Goal: Transaction & Acquisition: Purchase product/service

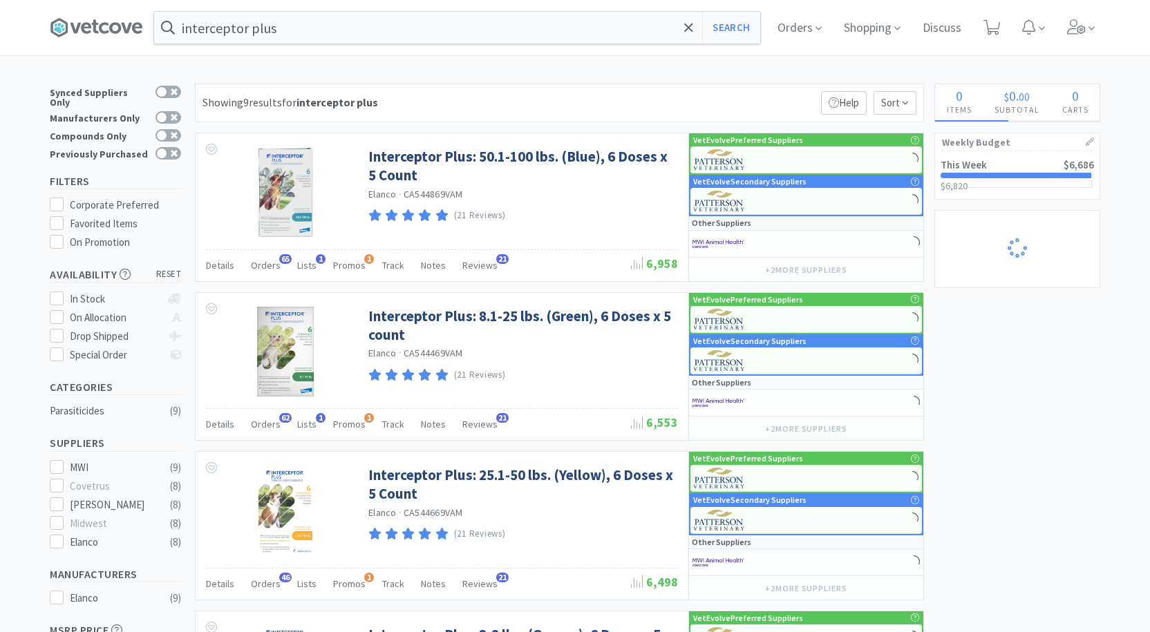
select select "4"
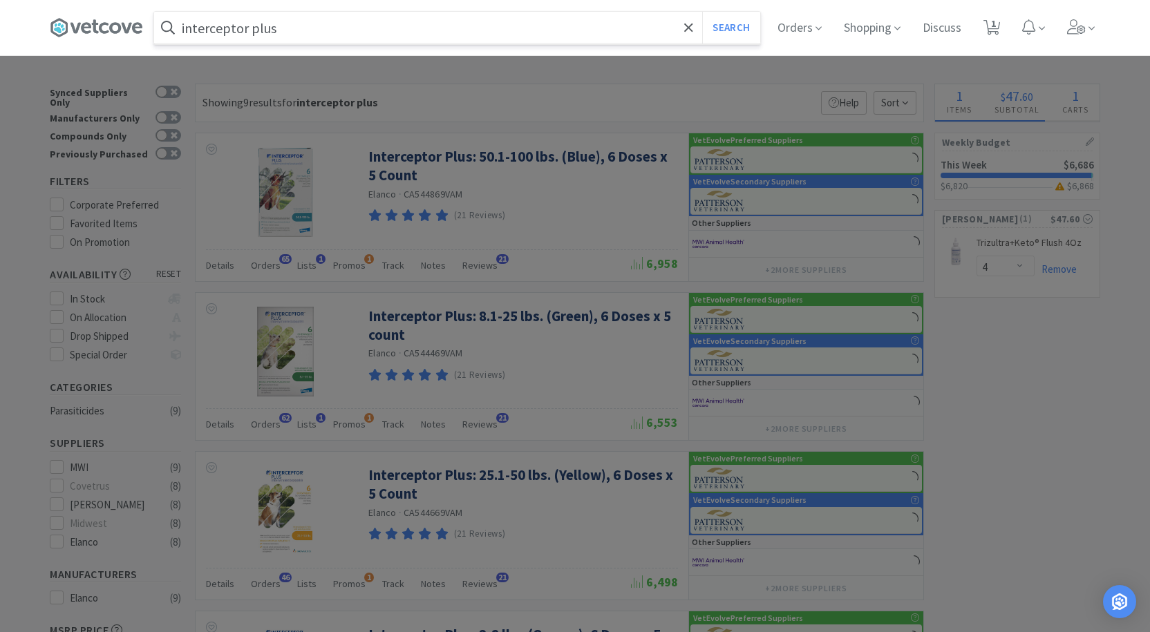
click at [401, 33] on input "interceptor plus" at bounding box center [457, 28] width 606 height 32
type input "incirom"
click at [702, 12] on button "Search" at bounding box center [730, 28] width 57 height 32
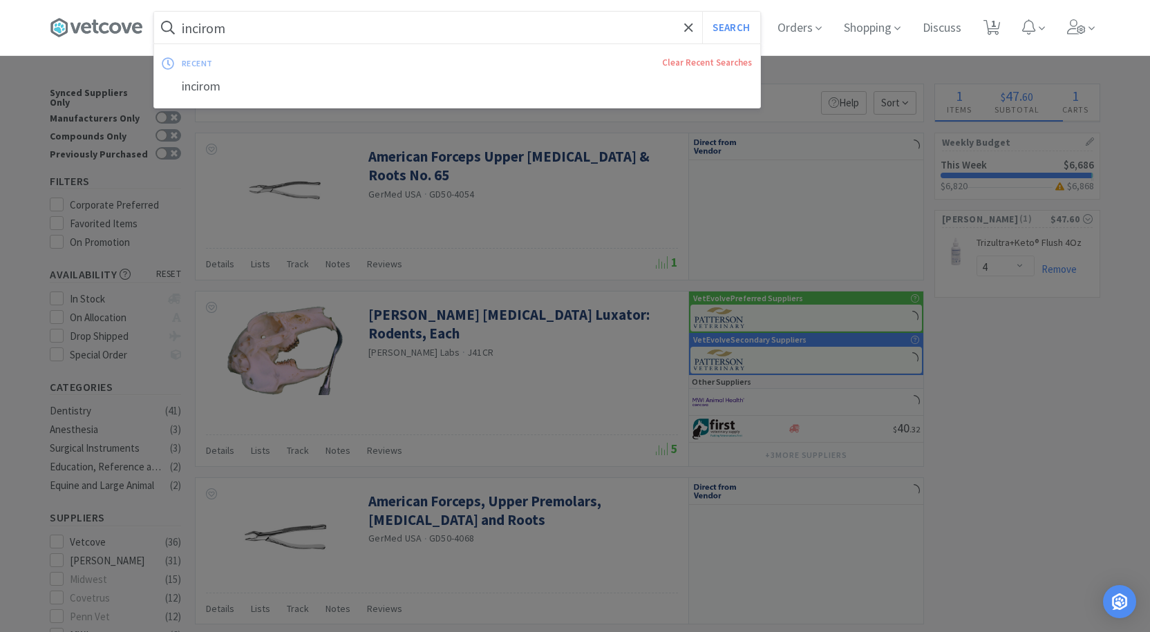
click at [399, 35] on input "incirom" at bounding box center [457, 28] width 606 height 32
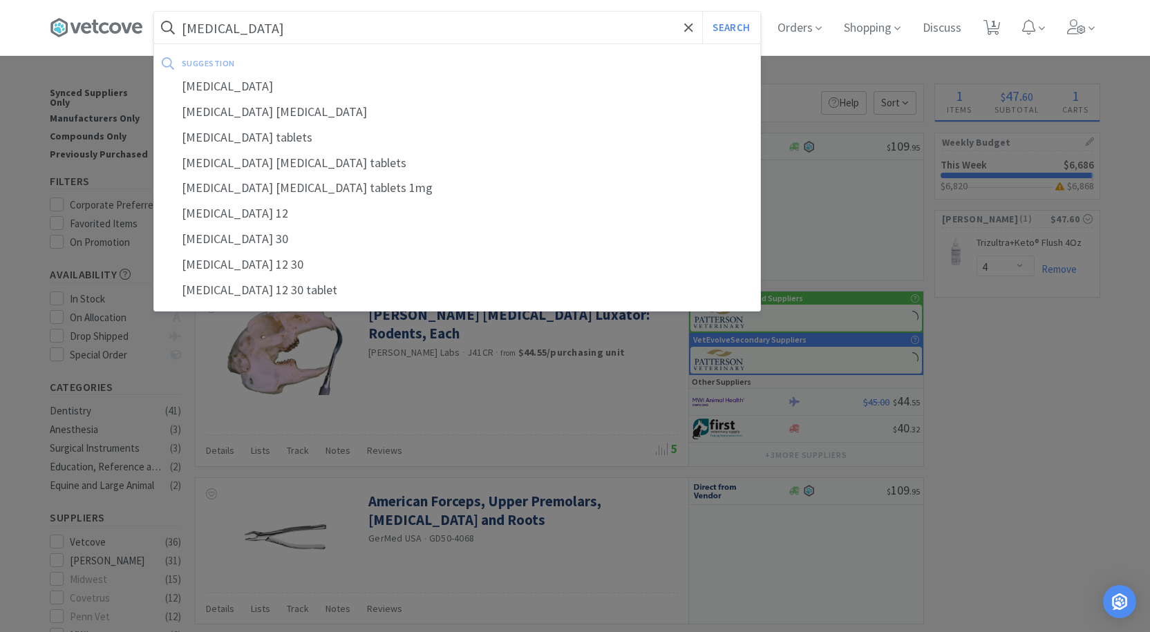
type input "[MEDICAL_DATA]"
click at [702, 12] on button "Search" at bounding box center [730, 28] width 57 height 32
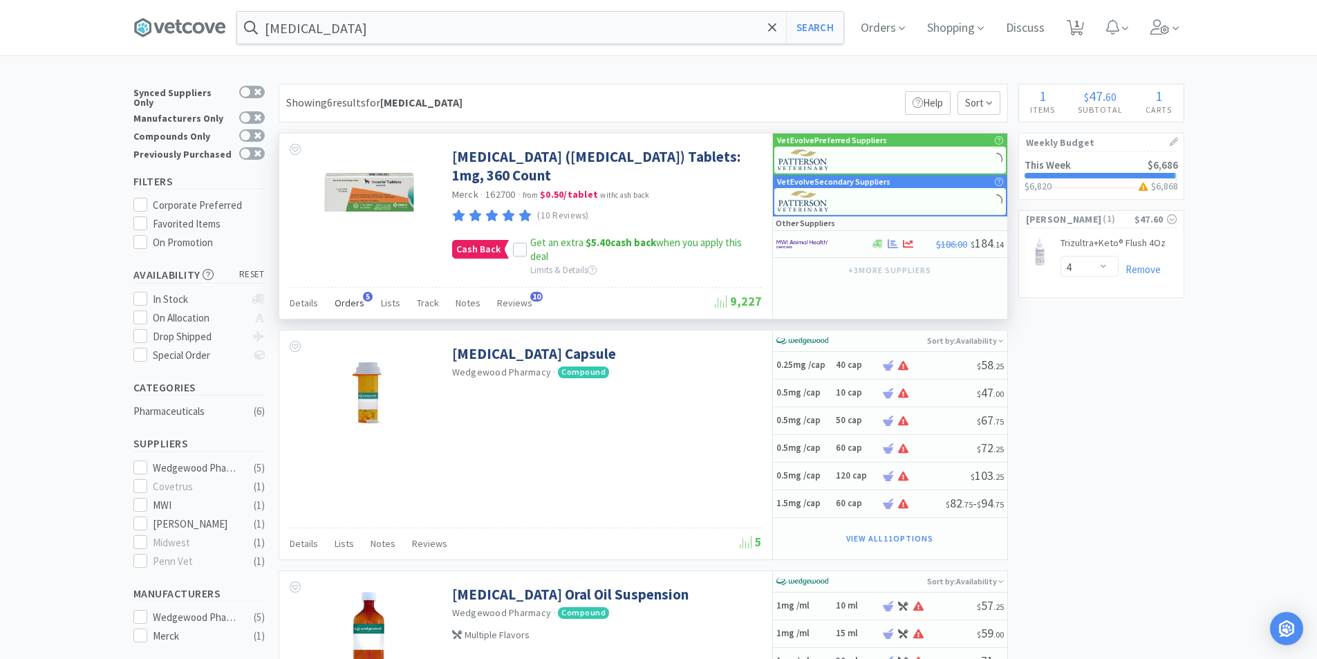
click at [354, 297] on span "Orders" at bounding box center [350, 303] width 30 height 12
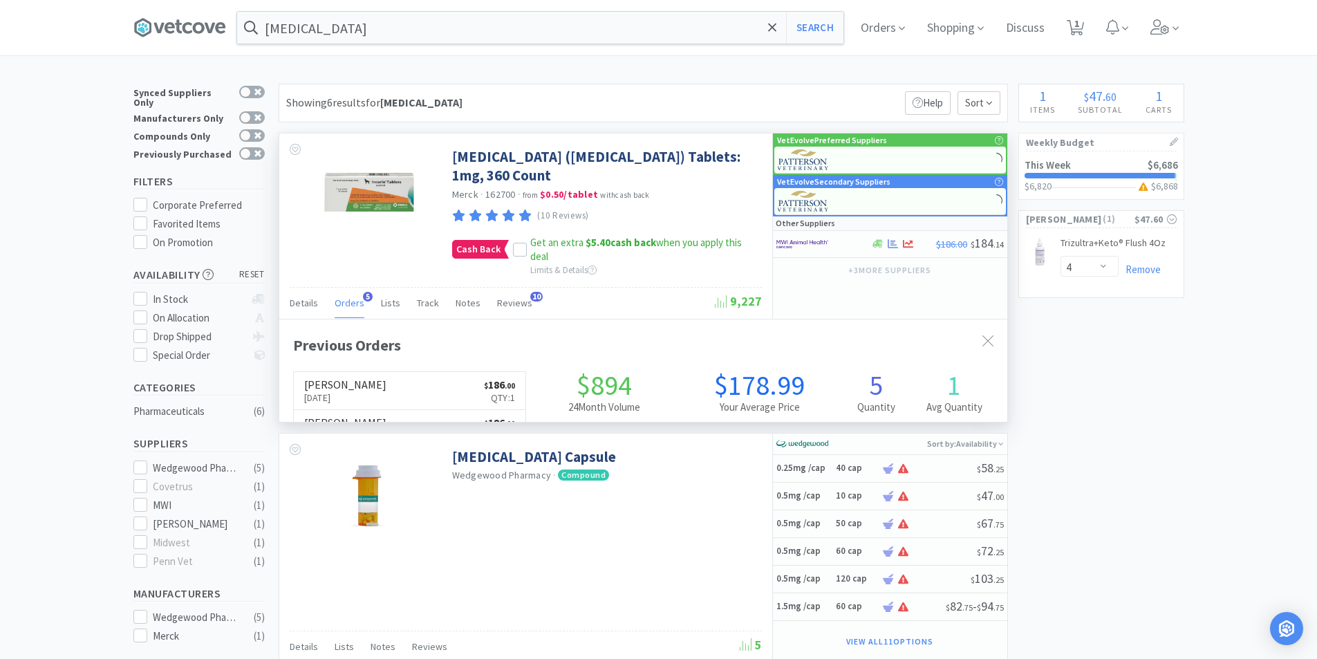
scroll to position [358, 728]
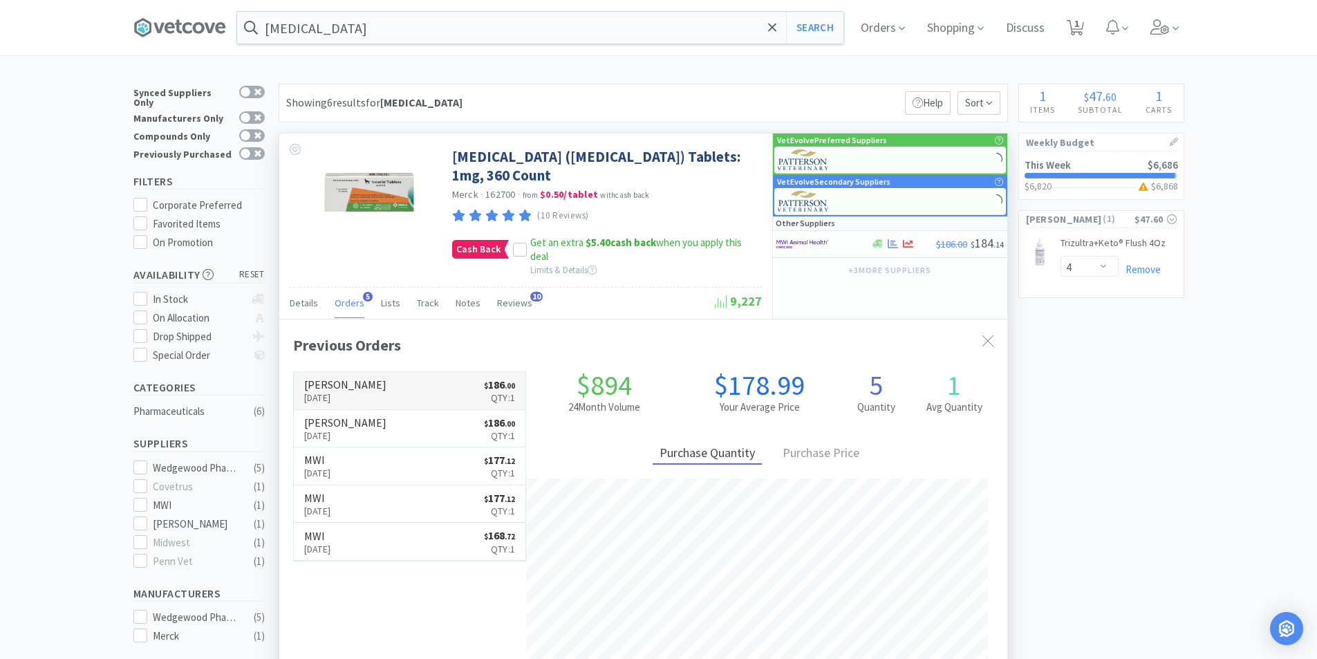
click at [420, 375] on link "[PERSON_NAME] [DATE] $ 186 . 00 Qty: 1" at bounding box center [410, 391] width 232 height 38
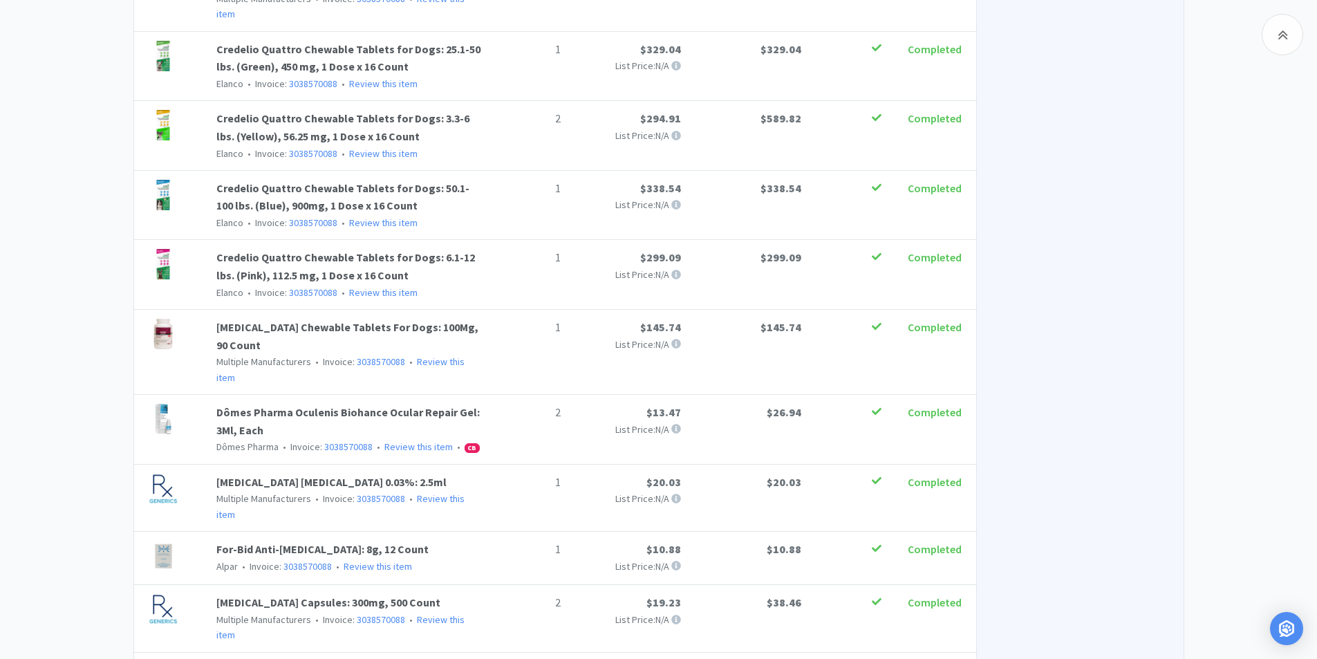
scroll to position [1037, 0]
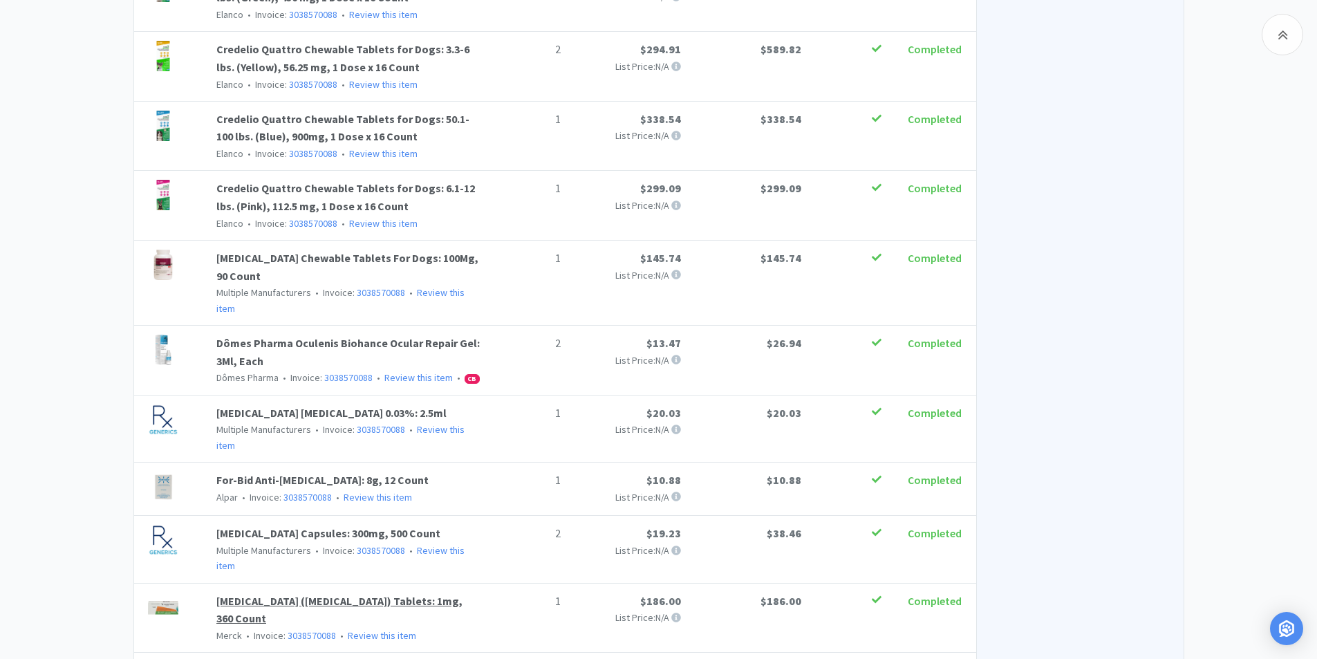
click at [303, 594] on link "[MEDICAL_DATA] ([MEDICAL_DATA]) Tablets: 1mg, 360 Count" at bounding box center [339, 610] width 246 height 32
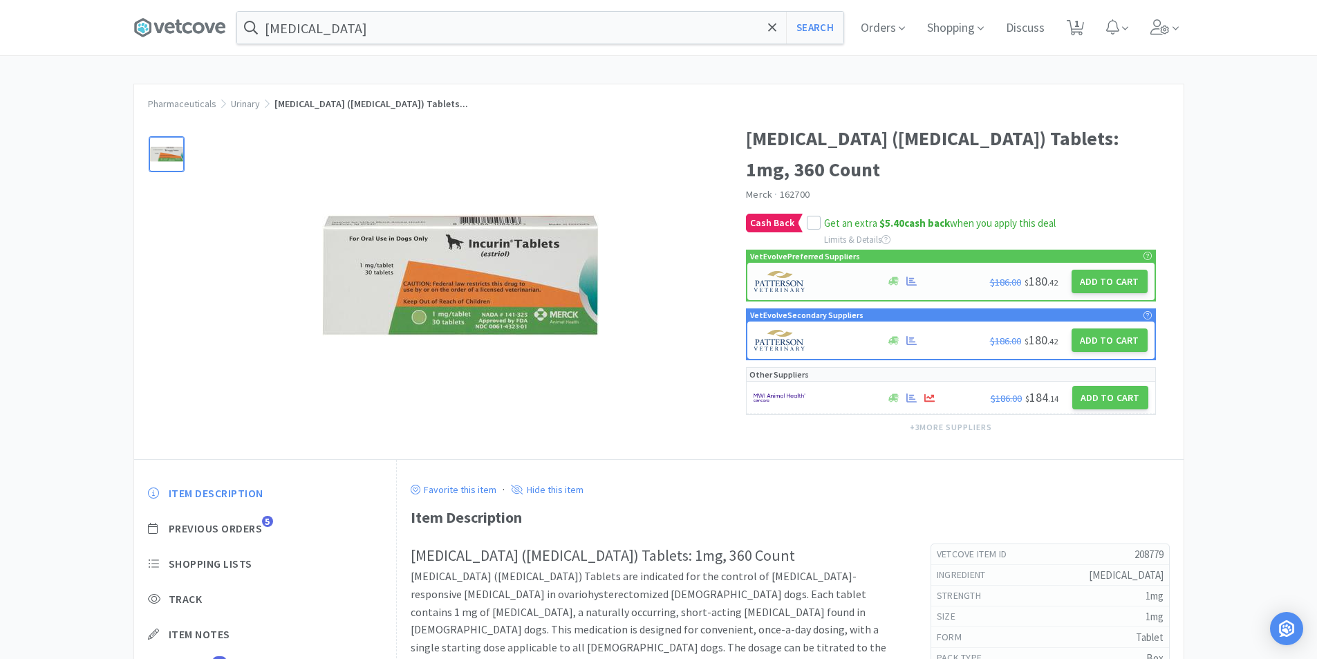
click at [802, 271] on img at bounding box center [780, 281] width 52 height 21
select select "1"
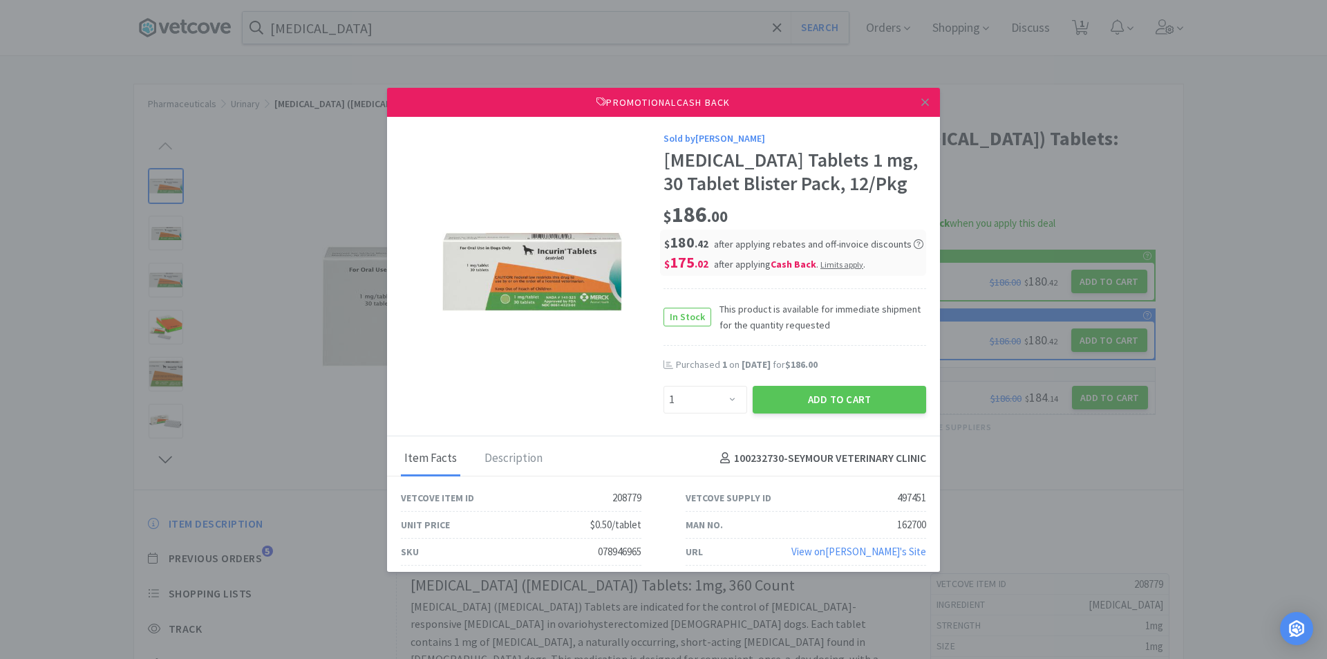
click at [554, 284] on img at bounding box center [532, 272] width 180 height 180
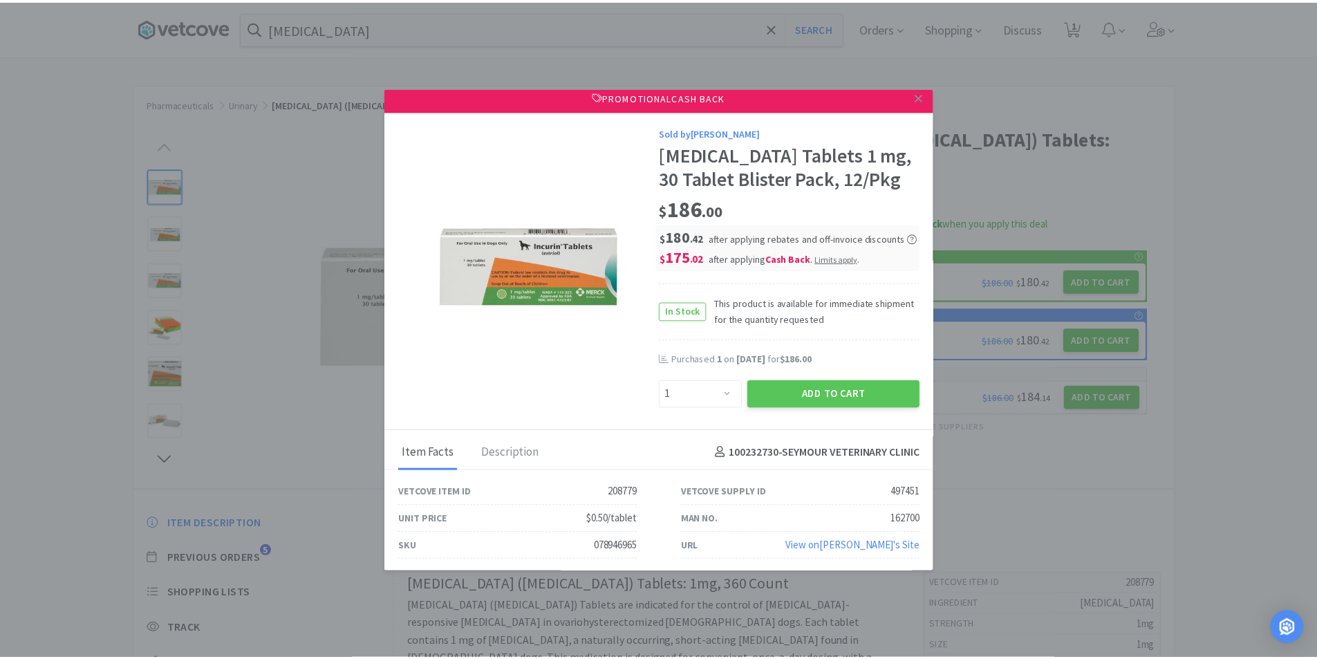
scroll to position [8, 0]
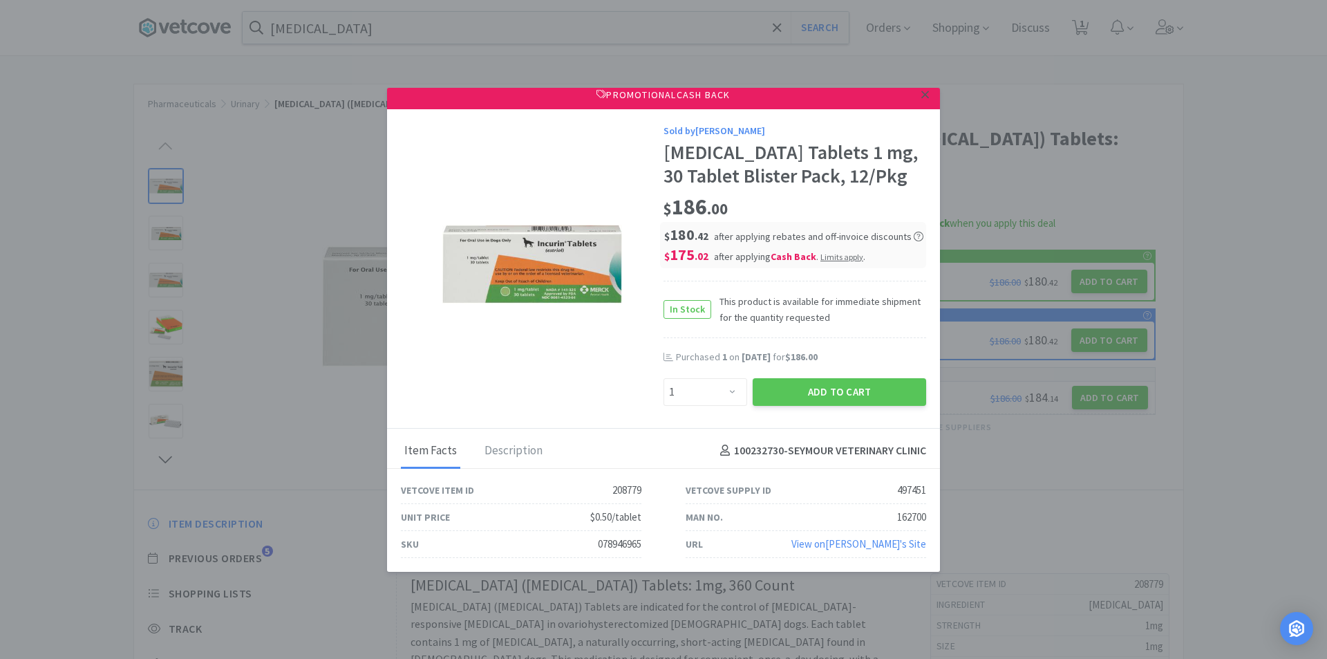
click at [921, 97] on icon at bounding box center [925, 94] width 8 height 12
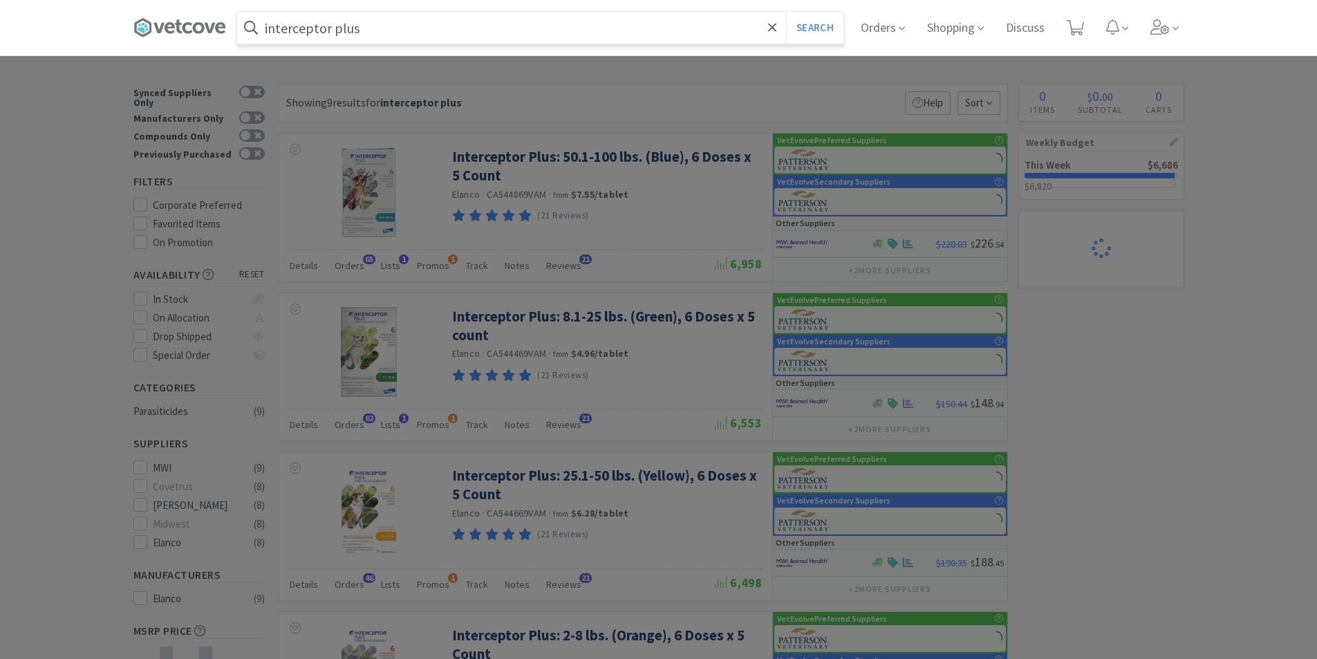
click at [462, 19] on input "interceptor plus" at bounding box center [540, 28] width 606 height 32
select select "4"
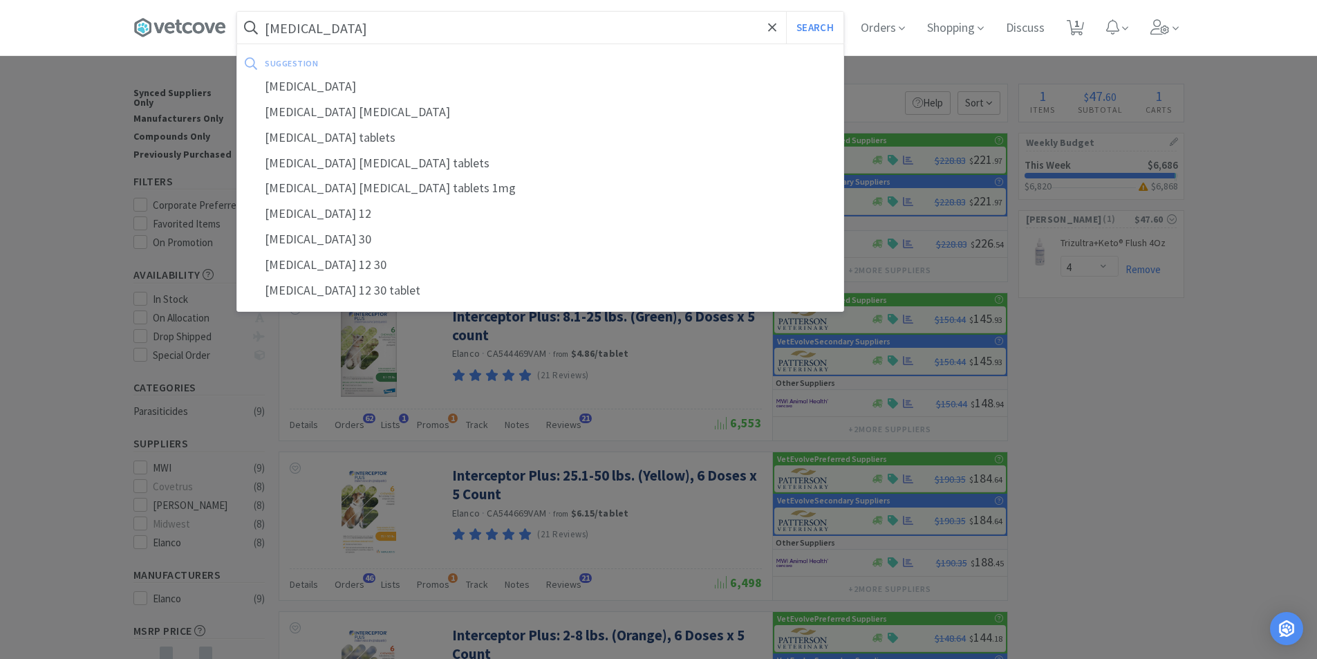
type input "[MEDICAL_DATA]"
click at [786, 12] on button "Search" at bounding box center [814, 28] width 57 height 32
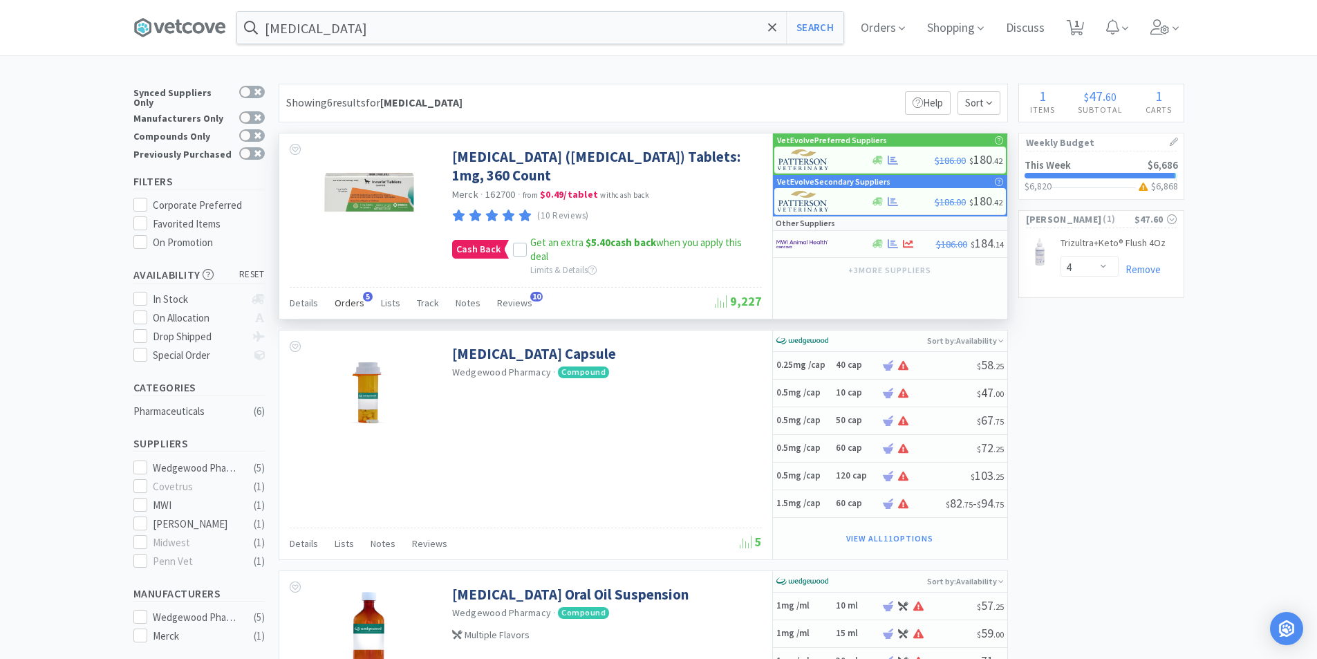
click at [348, 297] on span "Orders" at bounding box center [350, 303] width 30 height 12
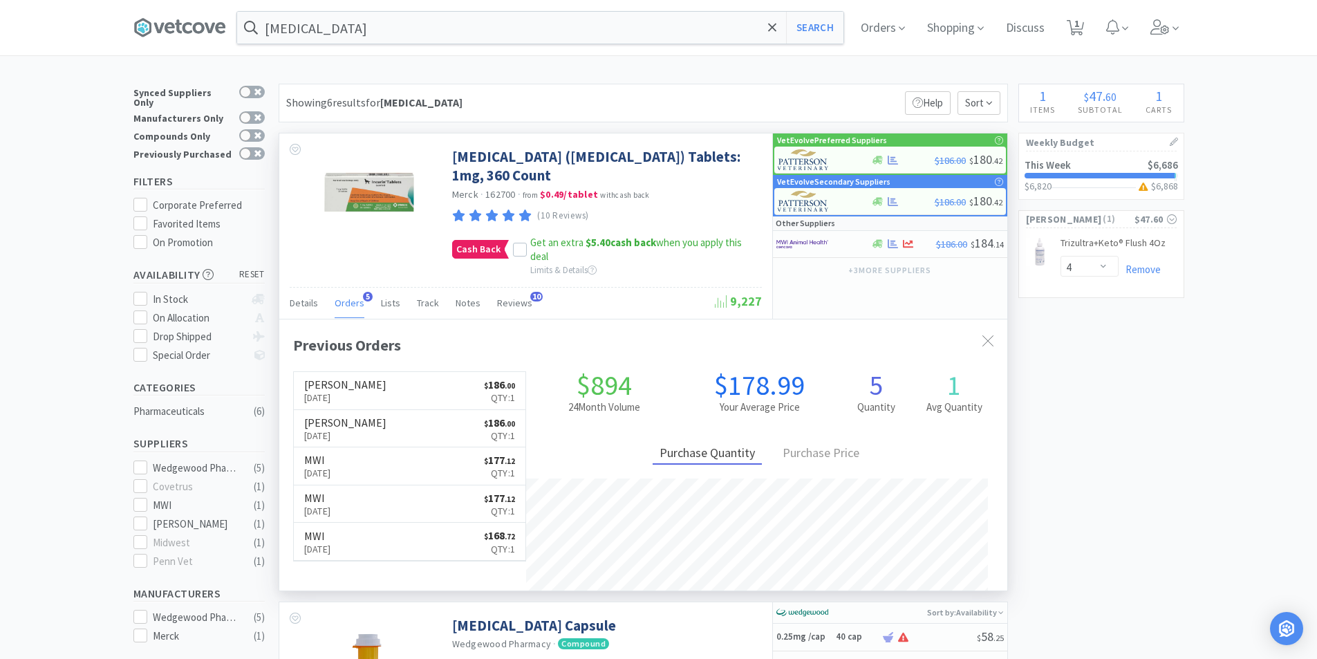
scroll to position [358, 728]
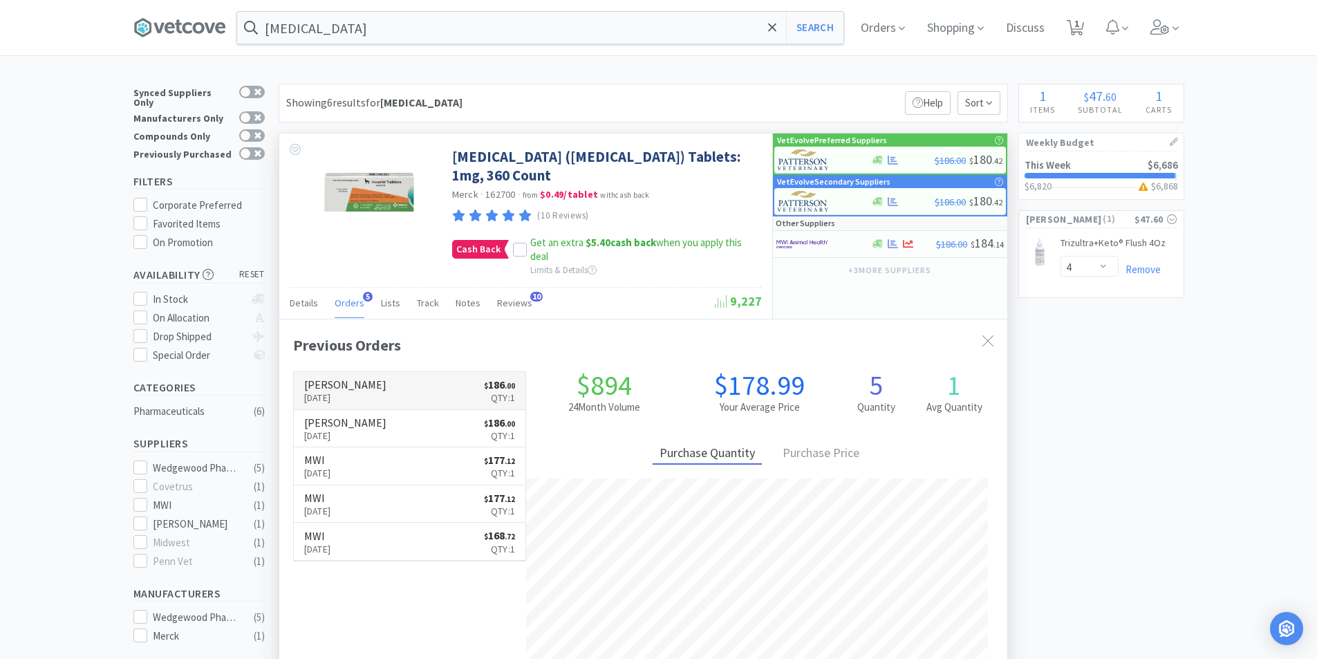
click at [407, 373] on link "[PERSON_NAME] [DATE] $ 186 . 00 Qty: 1" at bounding box center [410, 391] width 232 height 38
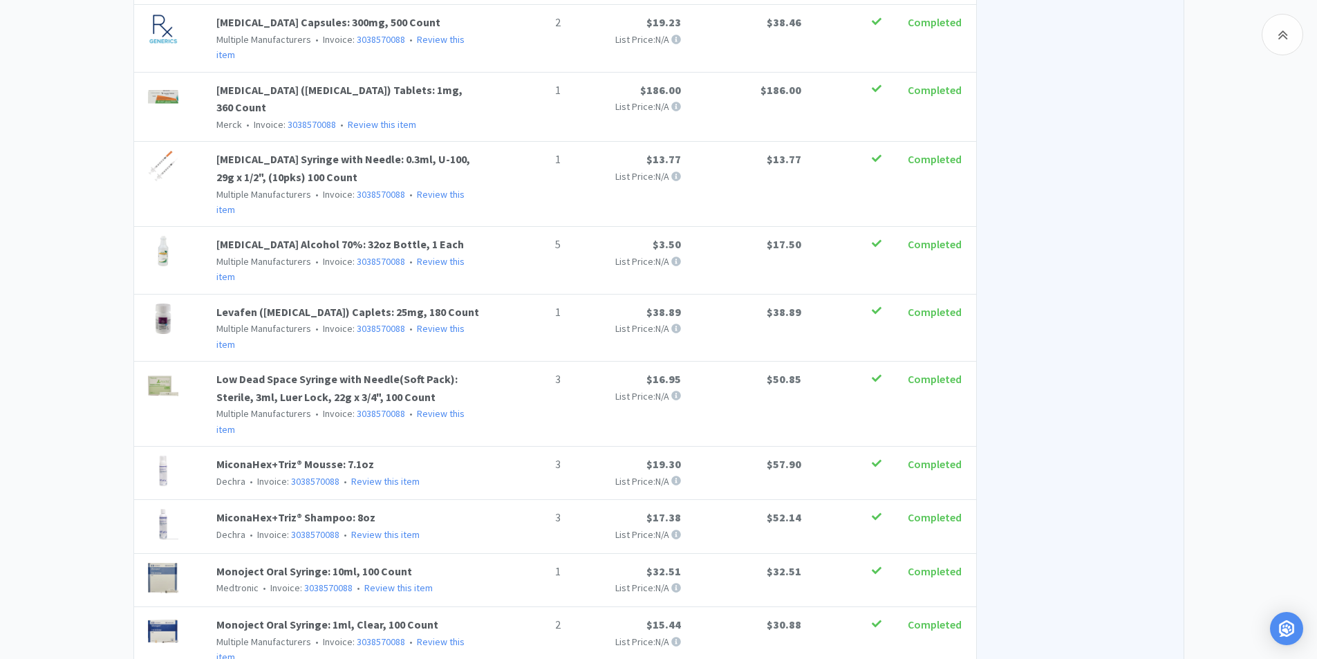
scroll to position [1451, 0]
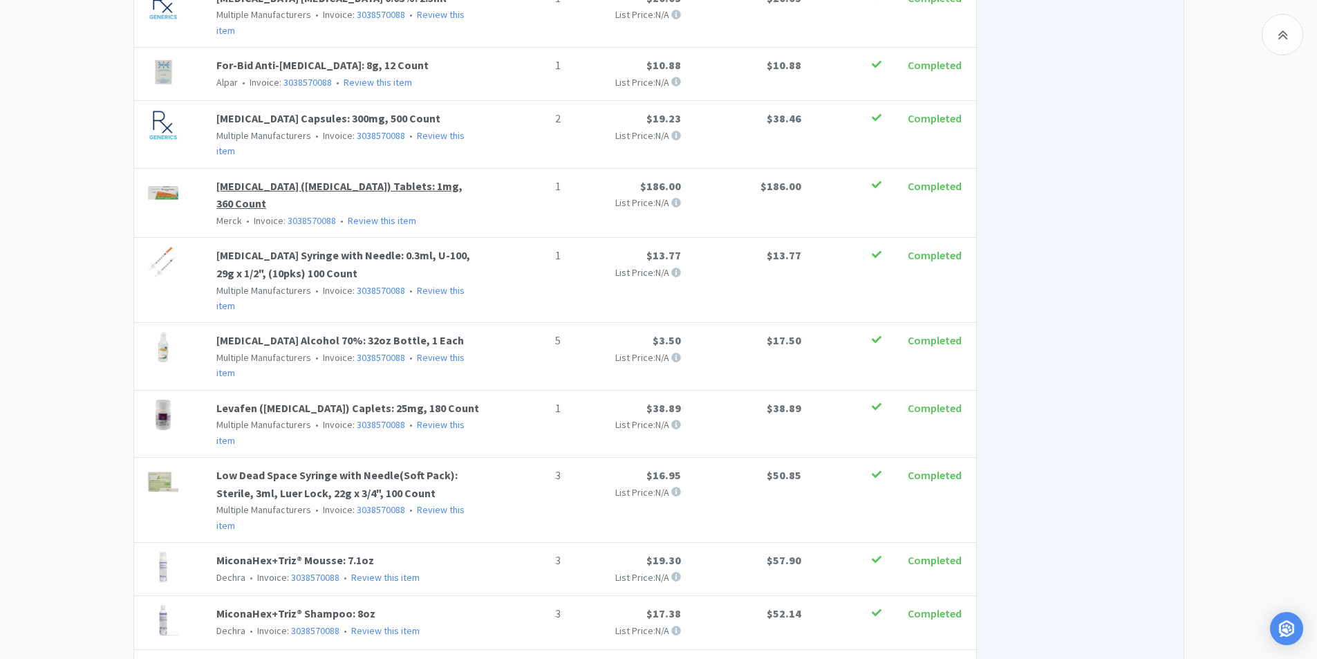
click at [274, 179] on link "[MEDICAL_DATA] ([MEDICAL_DATA]) Tablets: 1mg, 360 Count" at bounding box center [339, 195] width 246 height 32
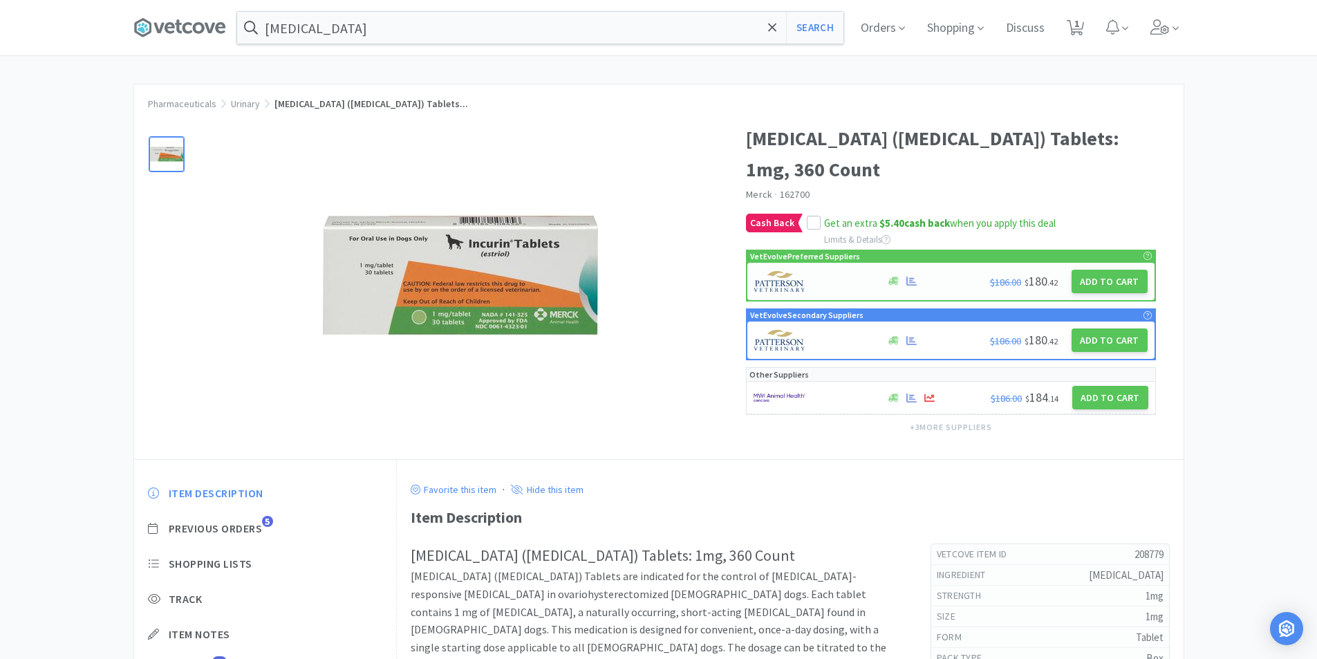
click at [829, 270] on div at bounding box center [813, 282] width 118 height 24
select select "1"
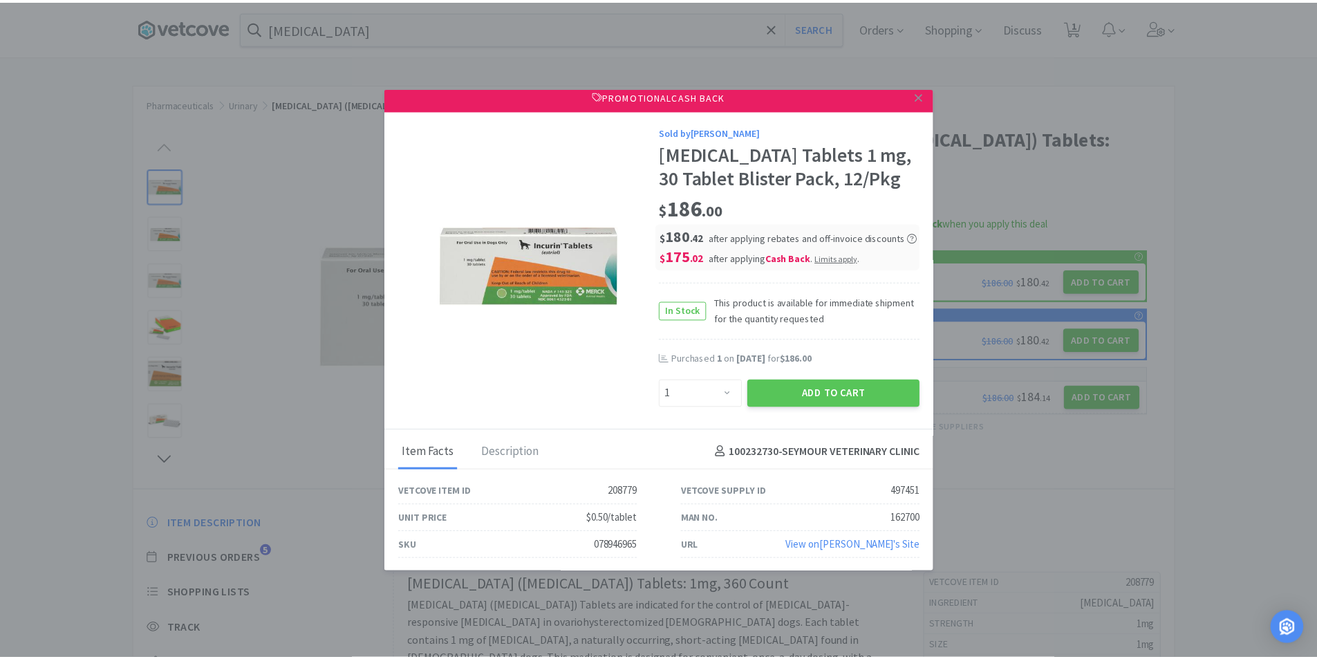
scroll to position [8, 0]
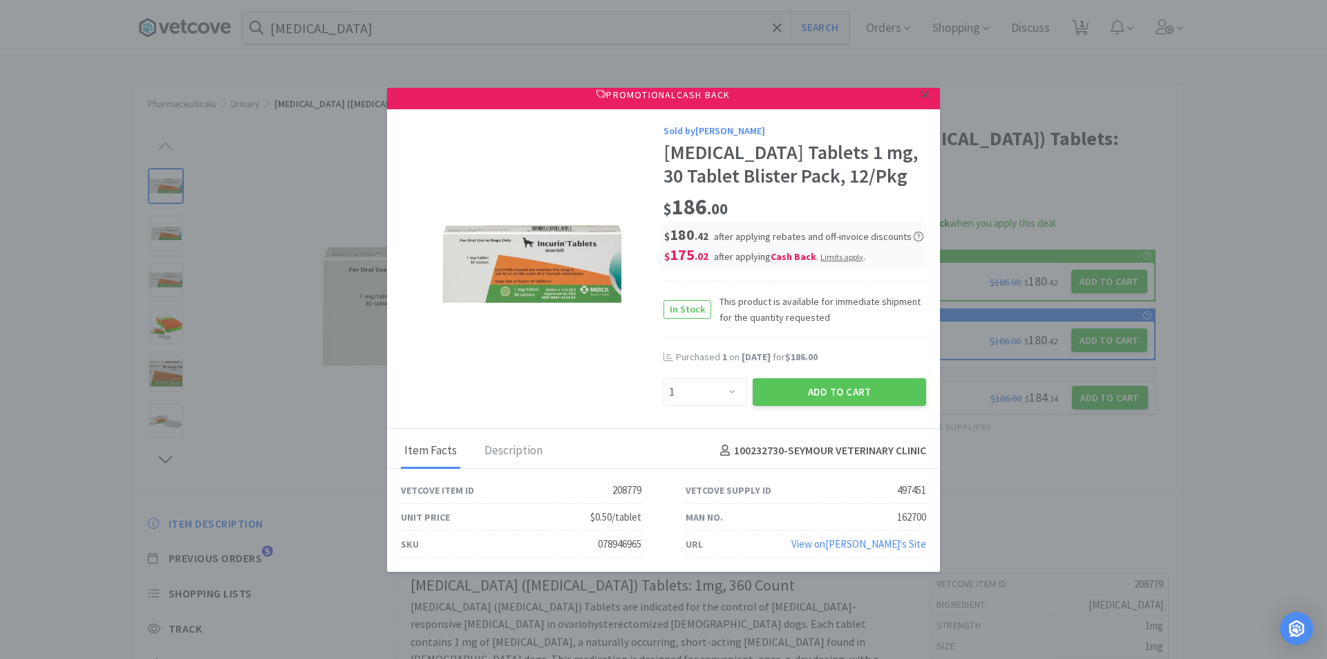
click at [921, 95] on icon at bounding box center [925, 94] width 8 height 12
